Goal: Task Accomplishment & Management: Manage account settings

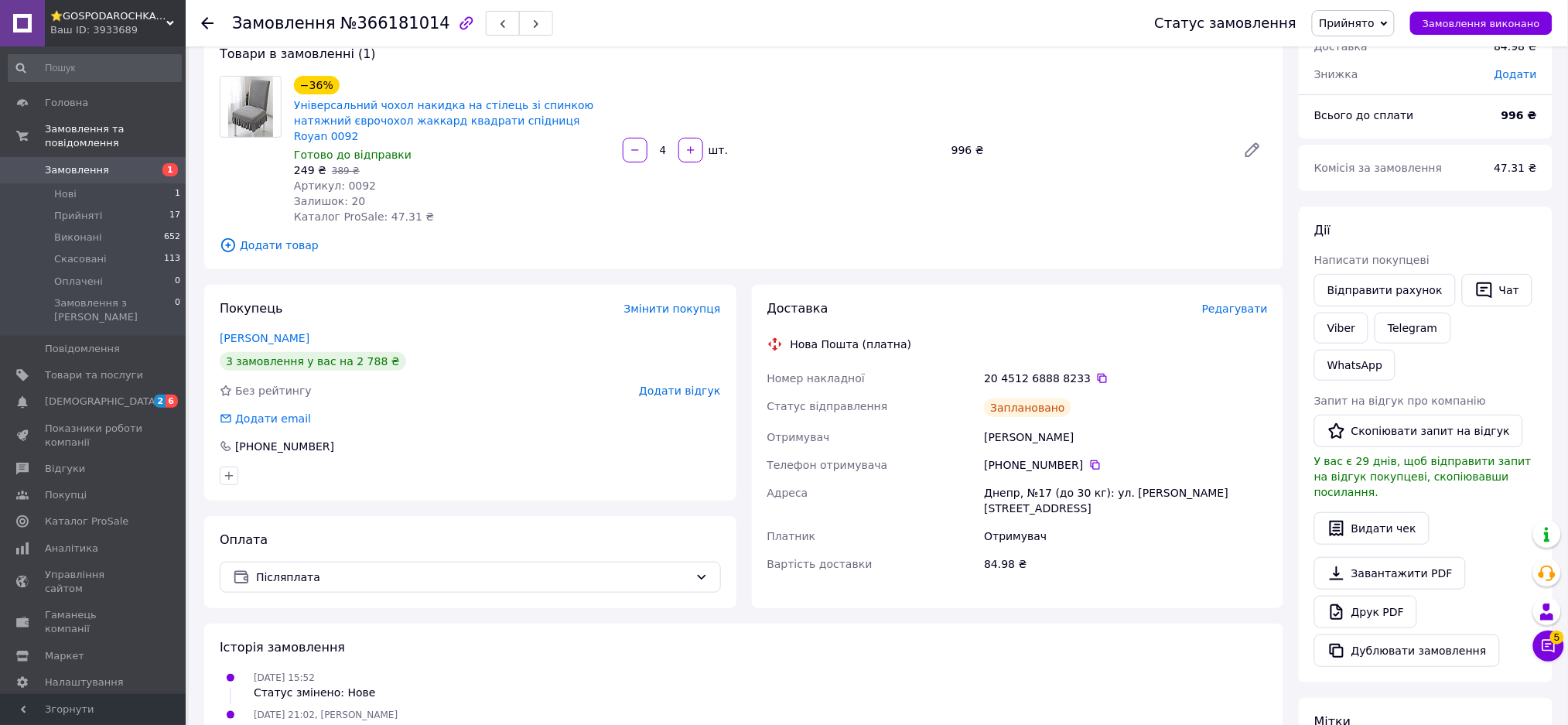
scroll to position [369, 0]
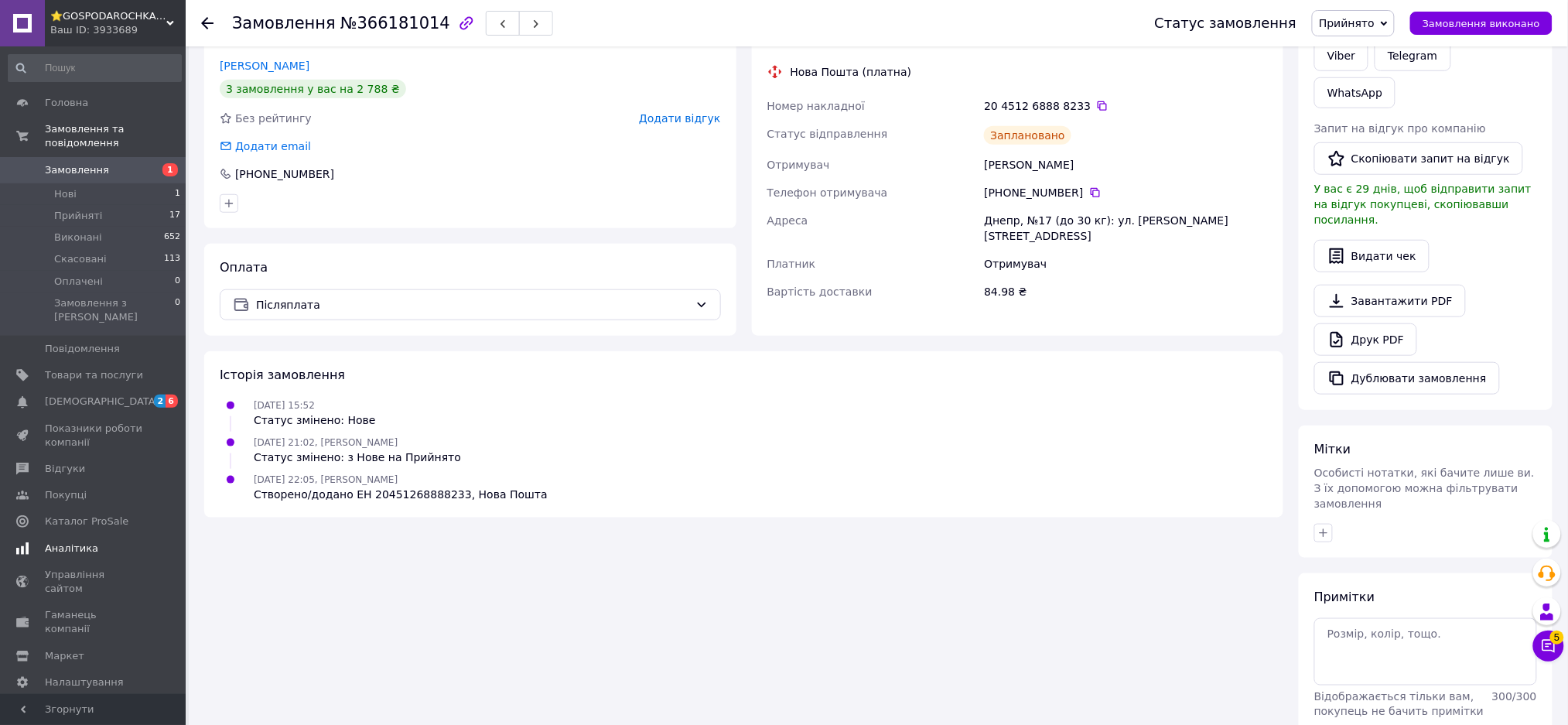
click at [73, 536] on link "Аналітика" at bounding box center [95, 549] width 189 height 27
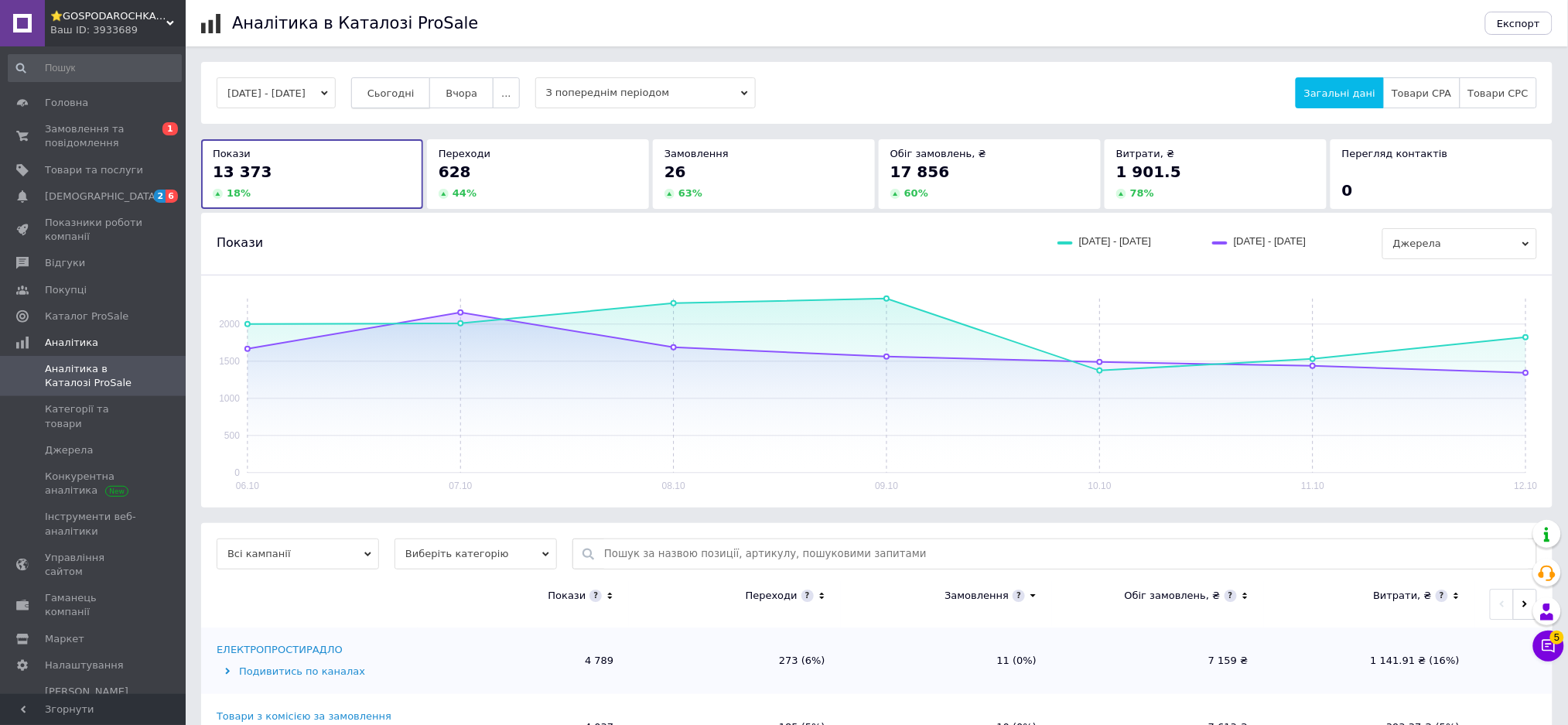
click at [414, 93] on span "Сьогодні" at bounding box center [390, 93] width 47 height 12
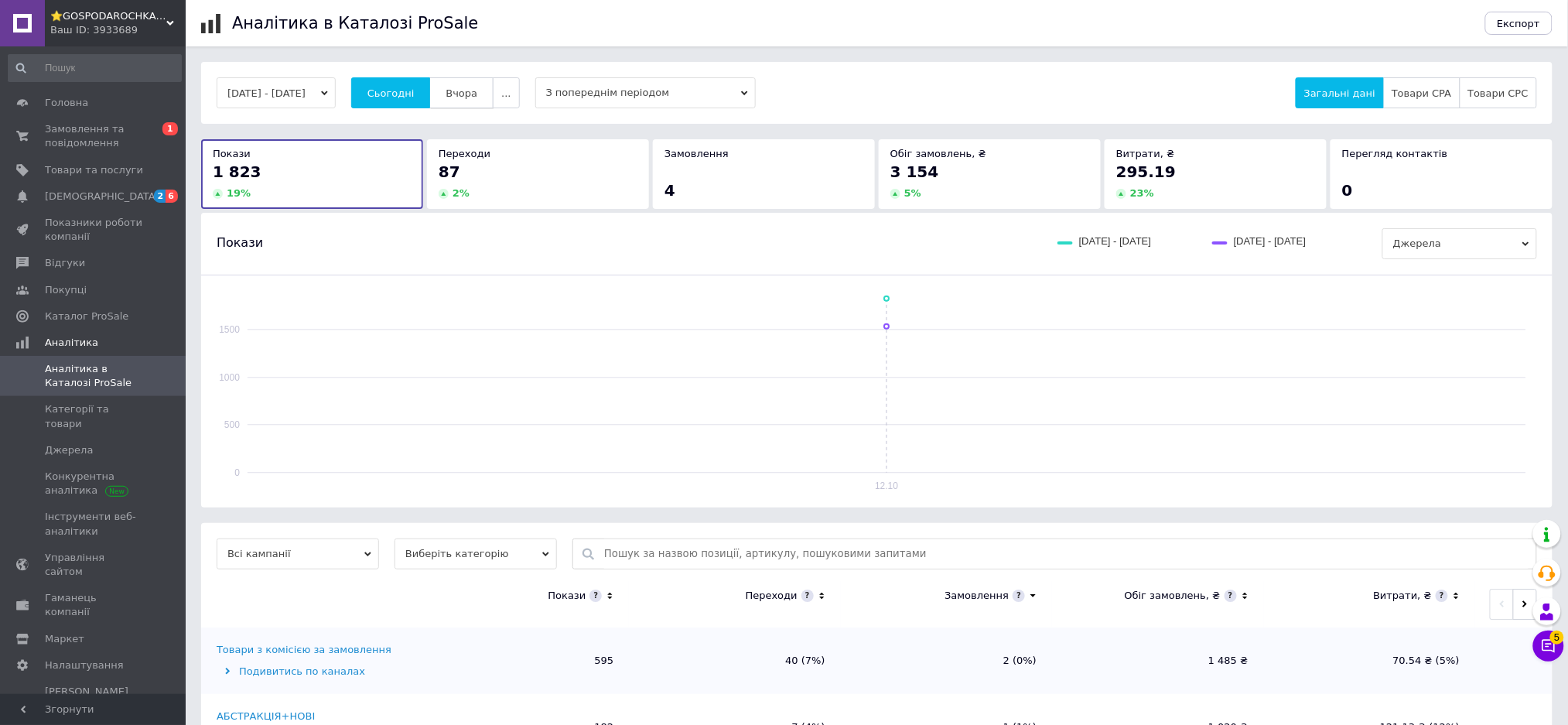
click at [475, 92] on span "Вчора" at bounding box center [461, 93] width 32 height 12
click at [519, 95] on button "..." at bounding box center [506, 92] width 27 height 31
click at [501, 220] on button "60 днів" at bounding box center [475, 213] width 88 height 31
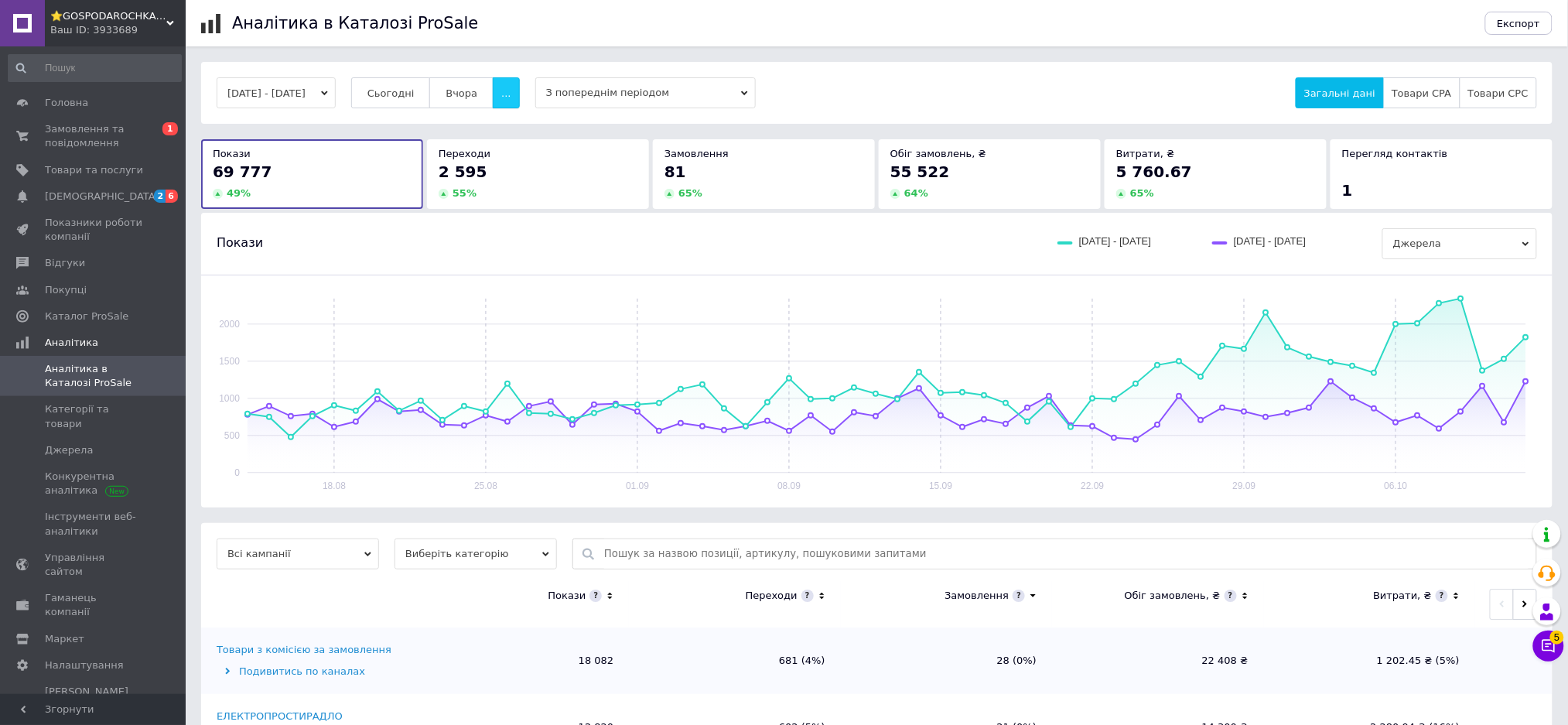
click at [514, 103] on button "..." at bounding box center [506, 92] width 27 height 31
click at [504, 238] on span "60-10 днів" at bounding box center [476, 243] width 55 height 12
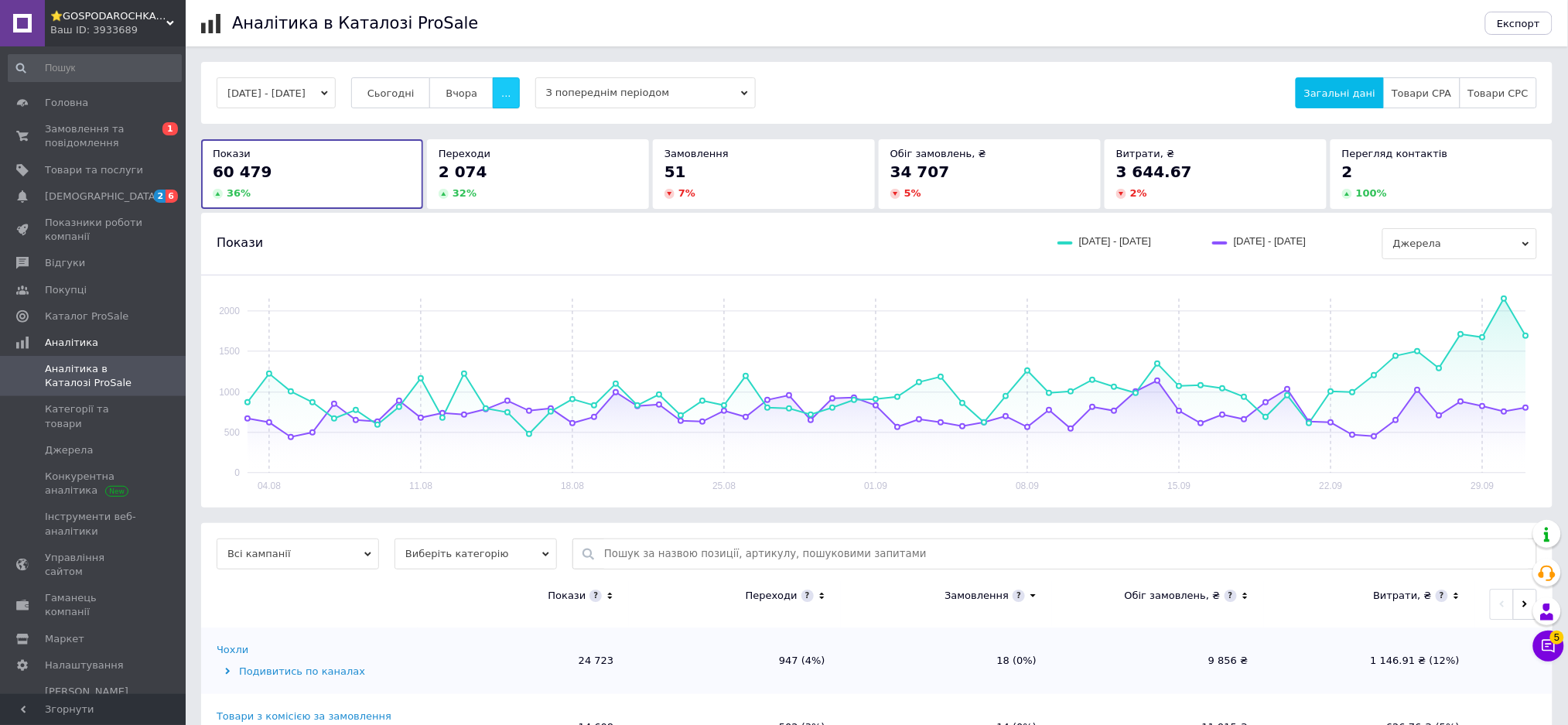
click at [511, 91] on span "..." at bounding box center [506, 93] width 9 height 12
click at [514, 212] on button "60 днів" at bounding box center [475, 213] width 88 height 31
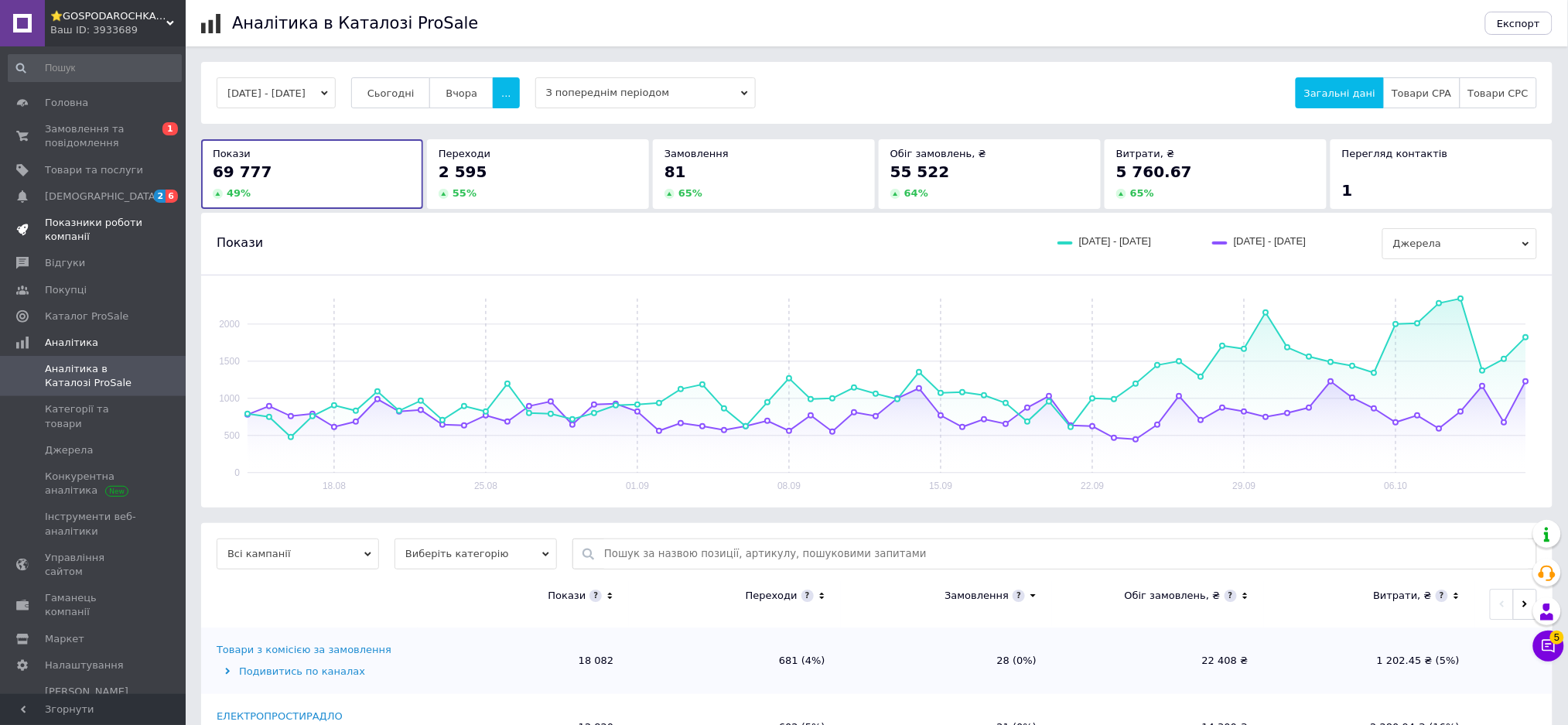
click at [68, 224] on span "Показники роботи компанії" at bounding box center [94, 229] width 98 height 27
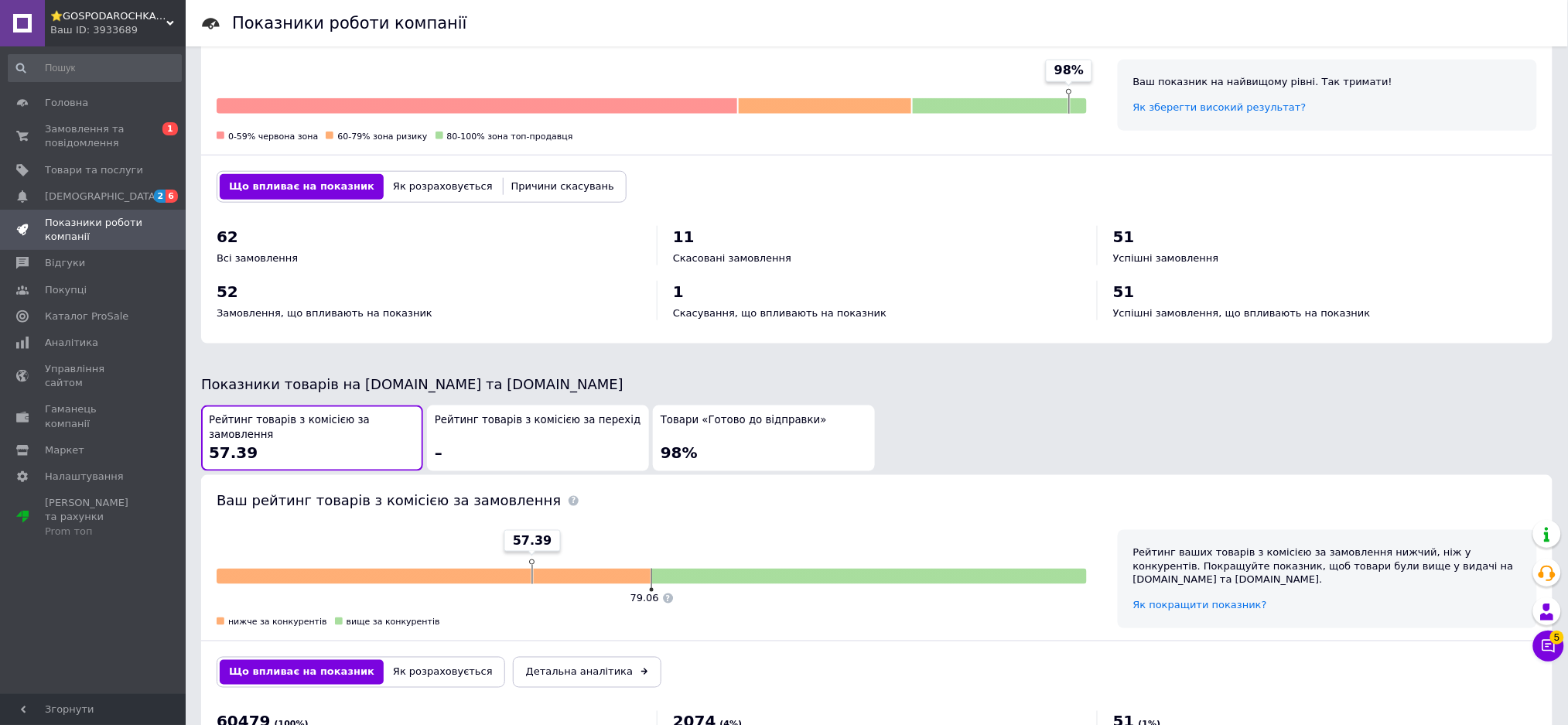
scroll to position [617, 0]
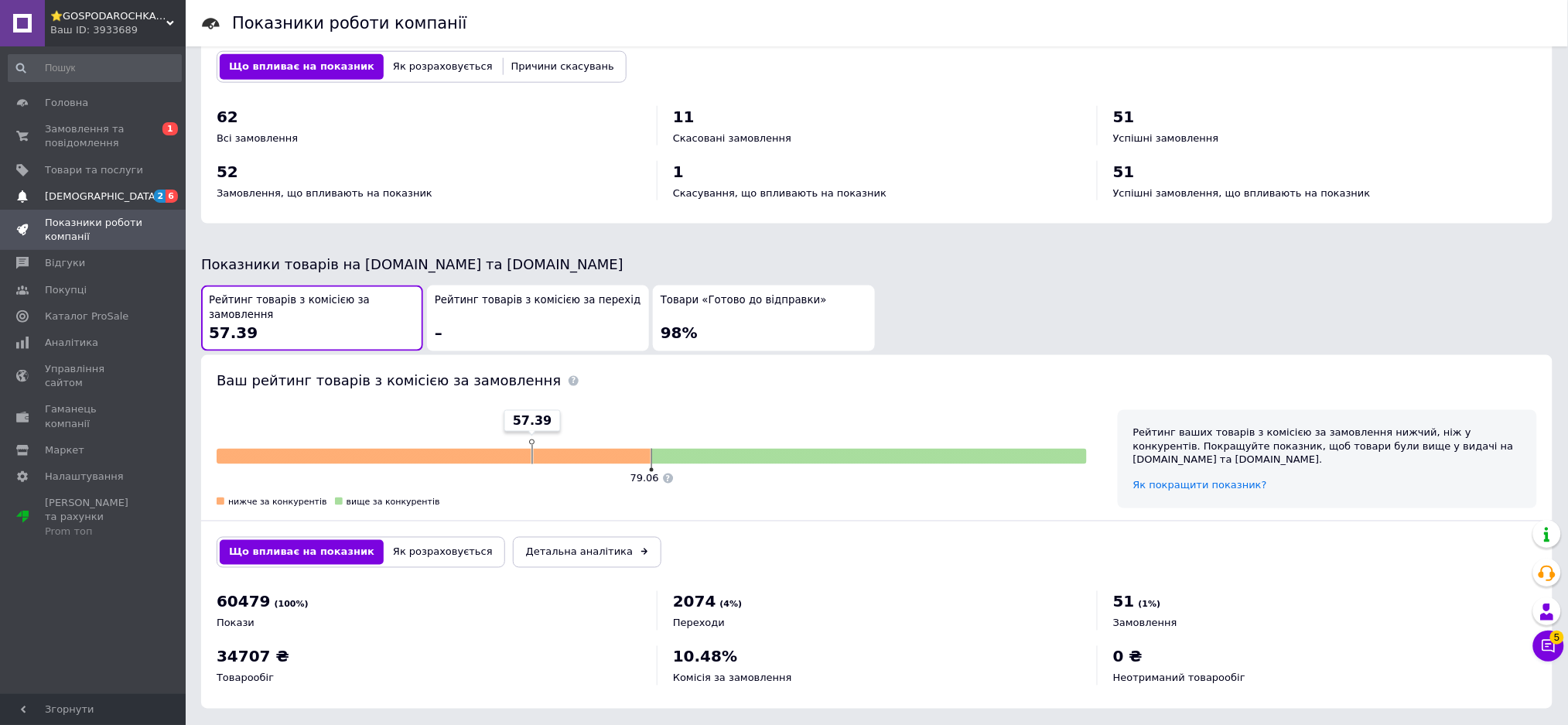
click at [132, 201] on span "[DEMOGRAPHIC_DATA]" at bounding box center [94, 197] width 98 height 14
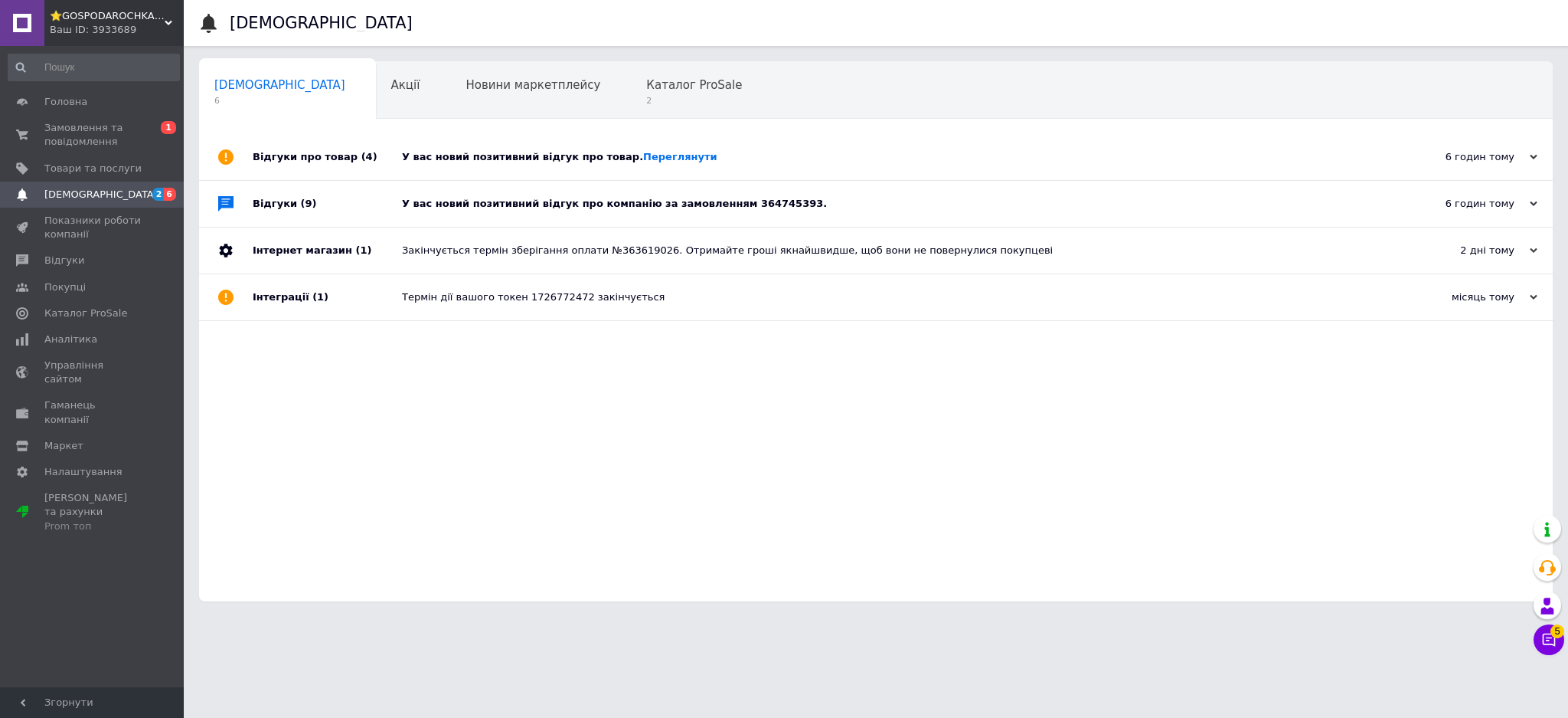
click at [625, 210] on div "У вас новий позитивний відгук про компанію за замовленням 364745393." at bounding box center [893, 204] width 983 height 14
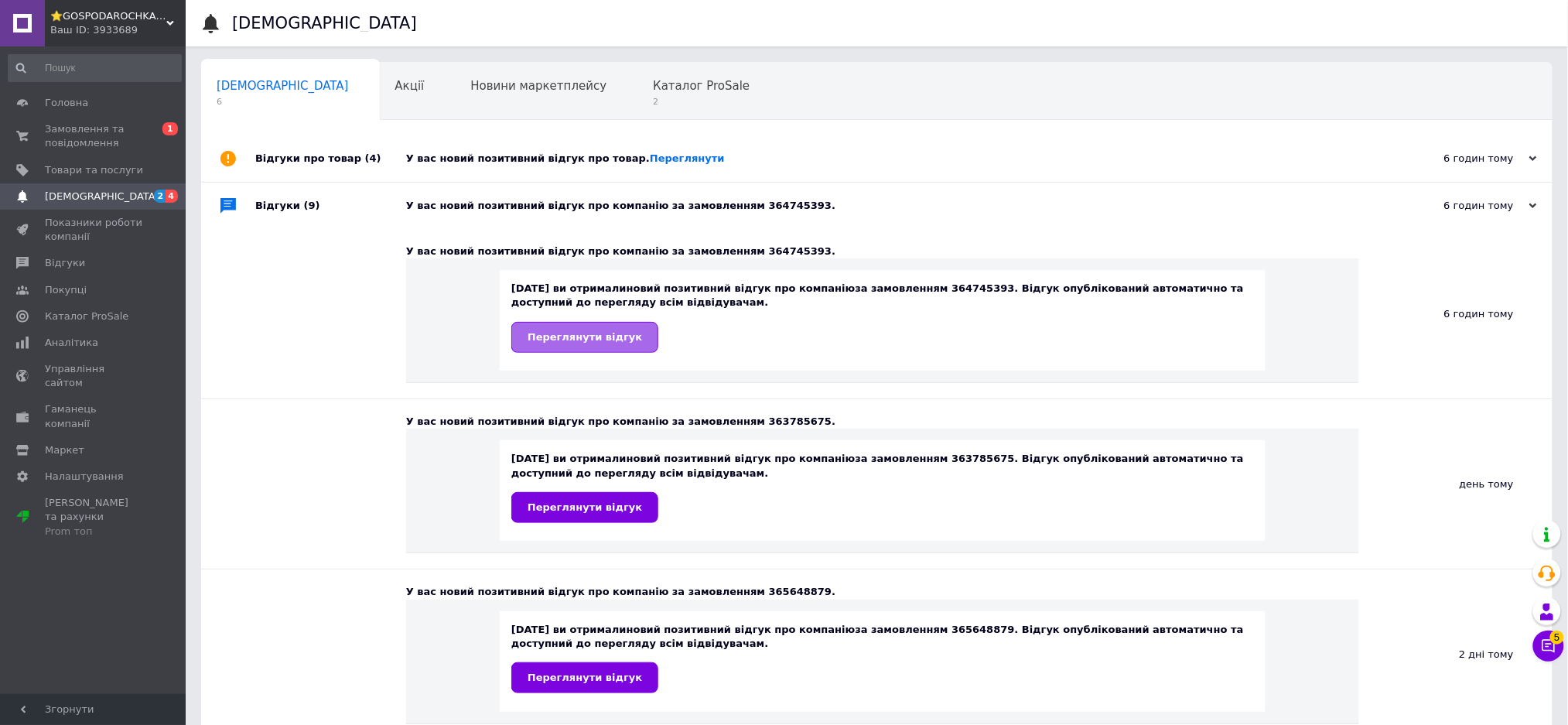
click at [631, 345] on link "Переглянути відгук" at bounding box center [585, 336] width 147 height 31
click at [653, 84] on span "Каталог ProSale" at bounding box center [700, 86] width 97 height 14
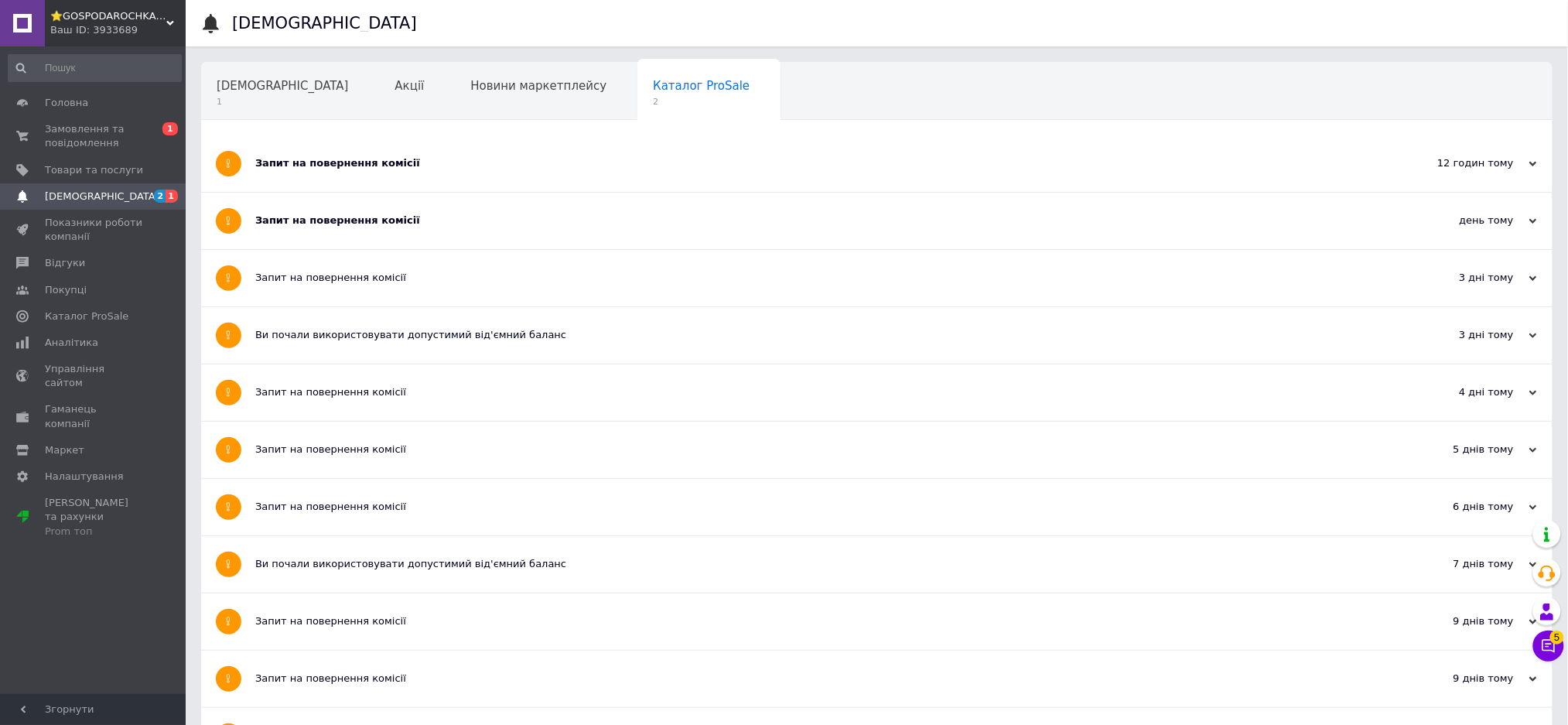
click at [468, 220] on div "Запит на повернення комісії" at bounding box center [818, 220] width 1127 height 14
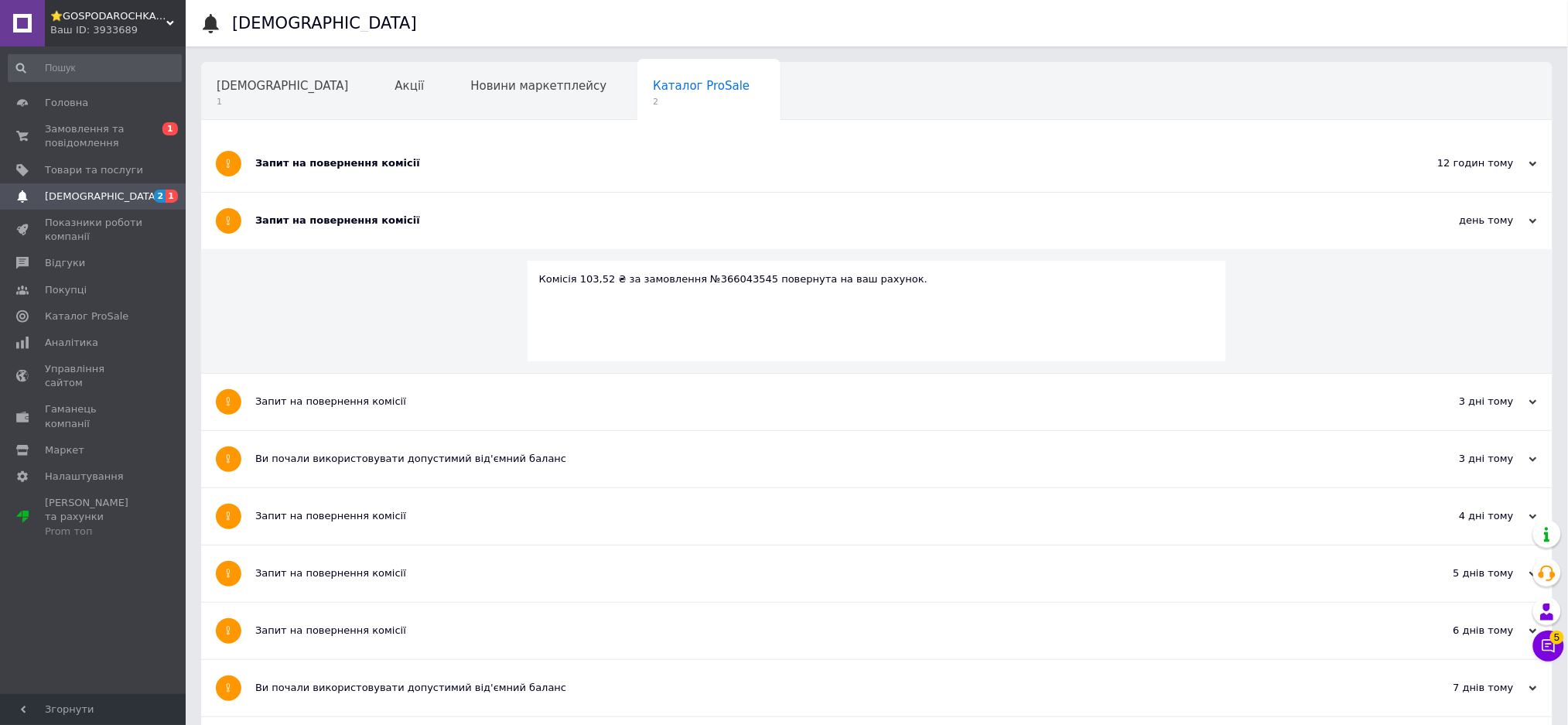
click at [475, 171] on div "Запит на повернення комісії" at bounding box center [818, 164] width 1127 height 57
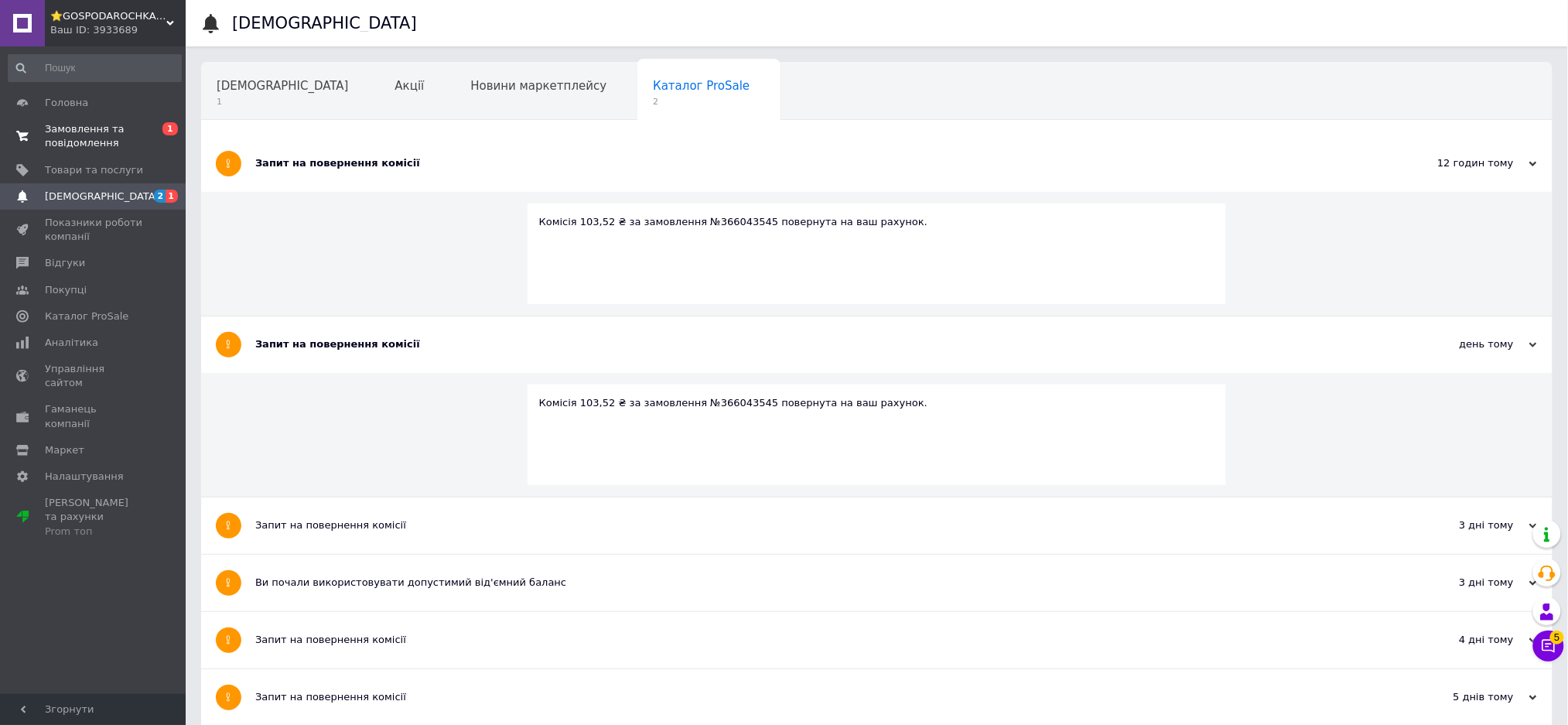
click at [101, 130] on span "Замовлення та повідомлення" at bounding box center [94, 135] width 98 height 27
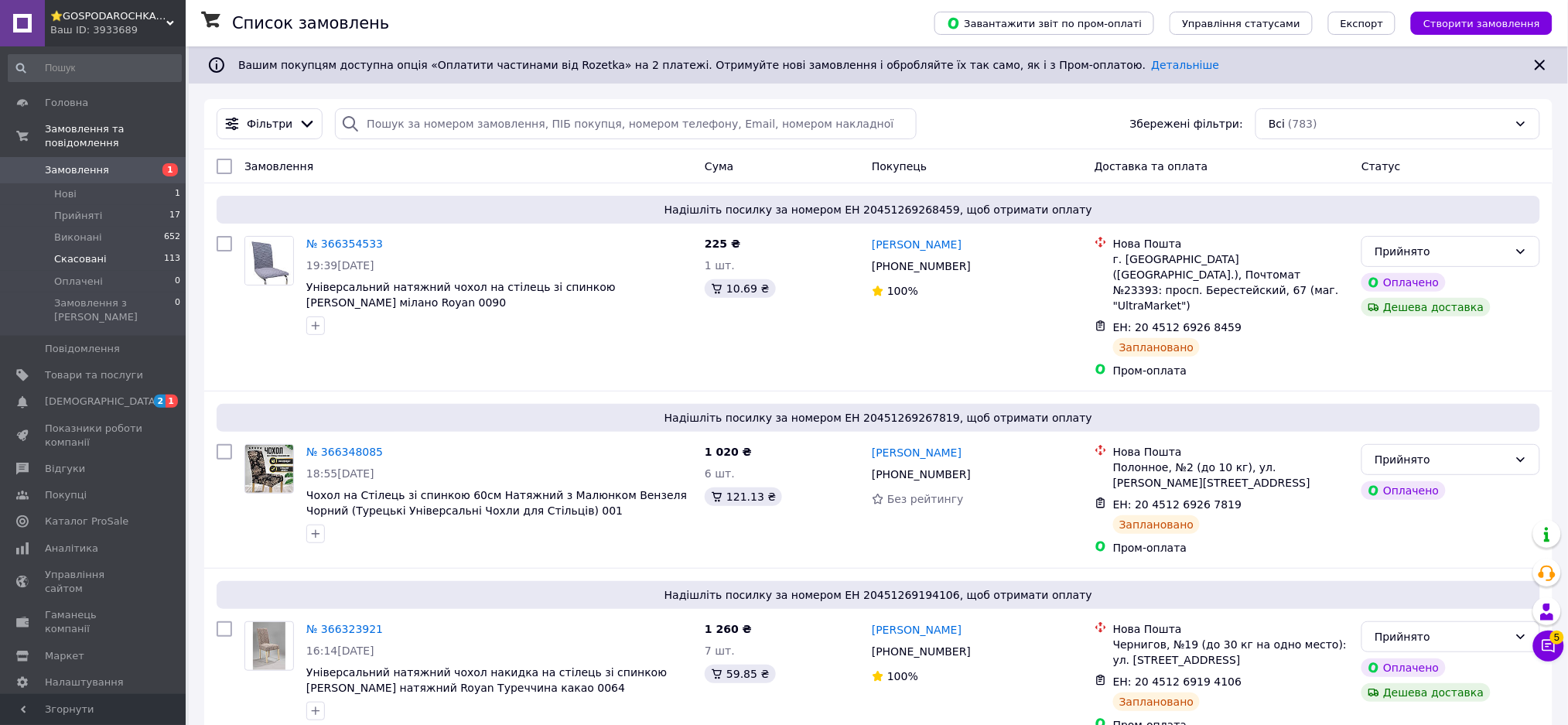
click at [130, 248] on li "Скасовані 113" at bounding box center [95, 258] width 189 height 21
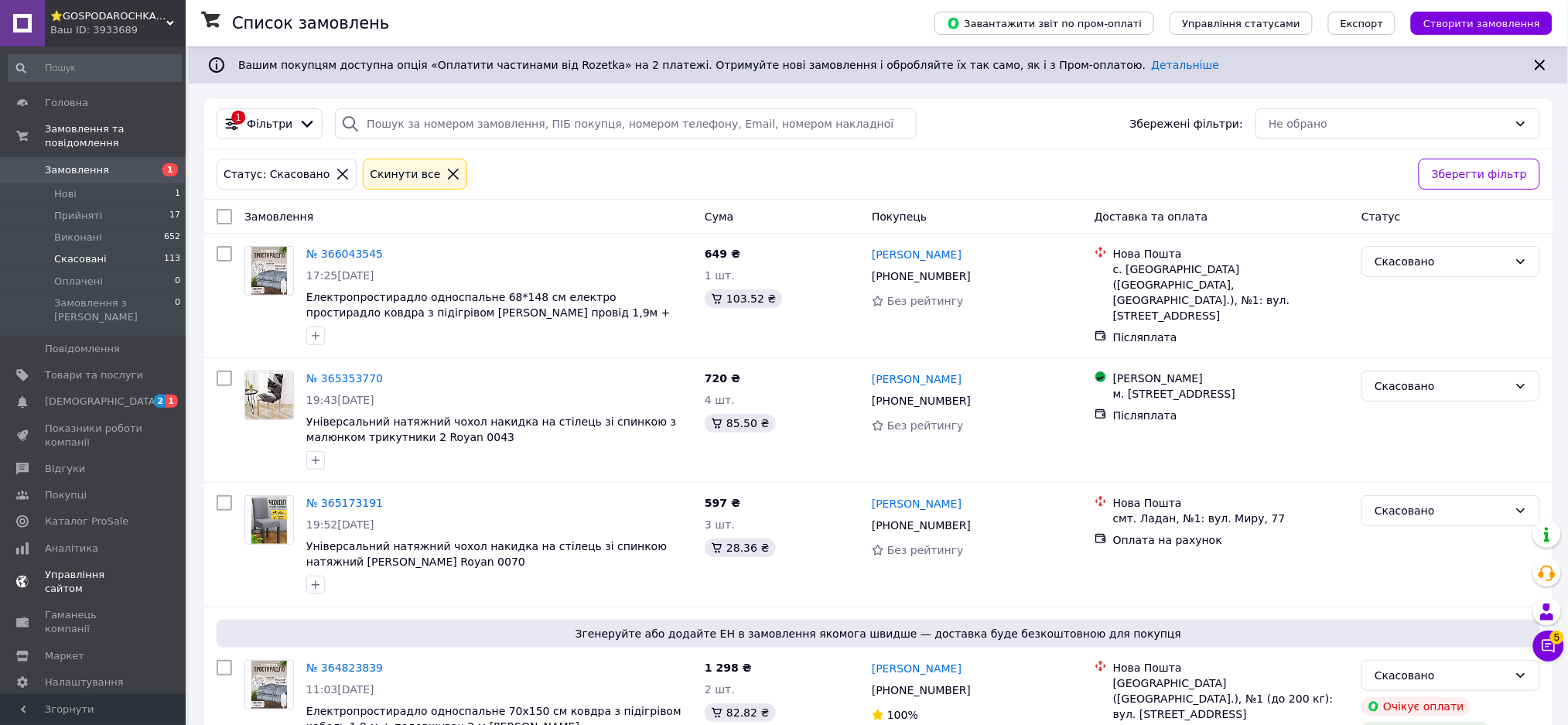
click at [101, 395] on span "[DEMOGRAPHIC_DATA]" at bounding box center [94, 402] width 98 height 14
